Goal: Navigation & Orientation: Find specific page/section

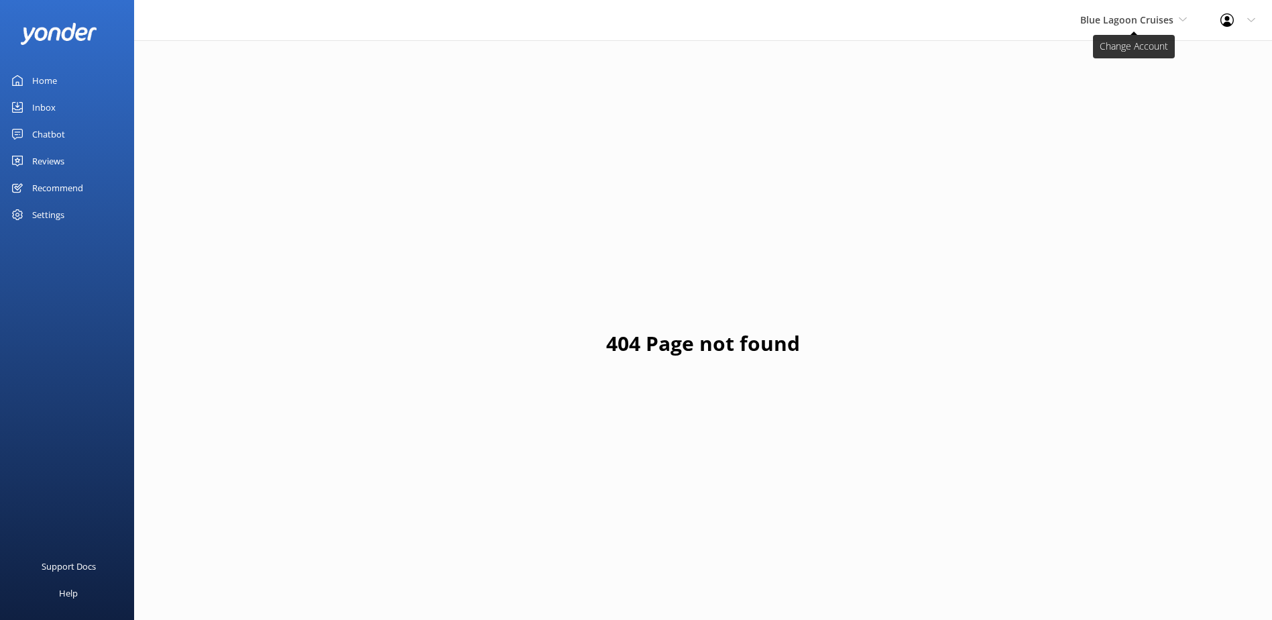
click at [1168, 19] on span "Blue Lagoon Cruises" at bounding box center [1127, 19] width 93 height 13
click at [1157, 57] on link "South Sea Sailing" at bounding box center [1131, 56] width 134 height 32
